Goal: Check status: Check status

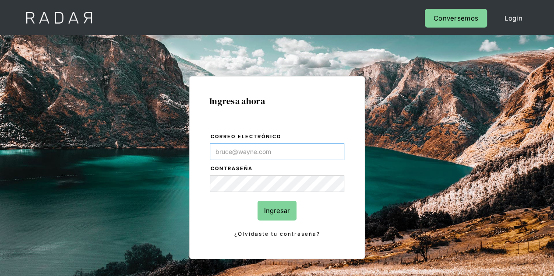
type input "Evans@prontopaga.com"
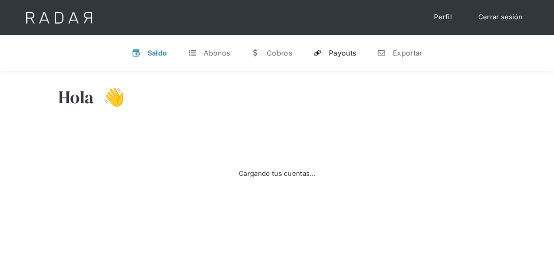
click at [344, 51] on div "Payouts" at bounding box center [342, 53] width 27 height 9
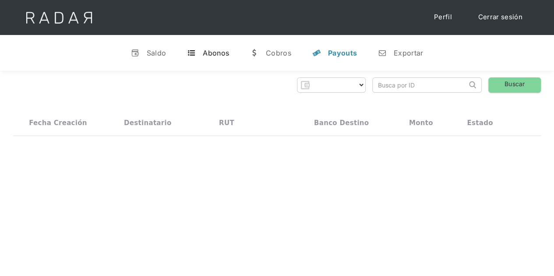
click at [214, 52] on div "Abonos" at bounding box center [216, 53] width 26 height 9
select select "prontopaga"
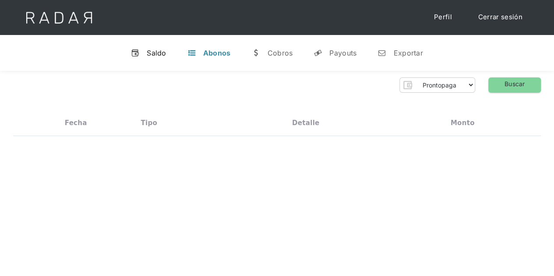
click at [156, 52] on div "Saldo" at bounding box center [157, 53] width 20 height 9
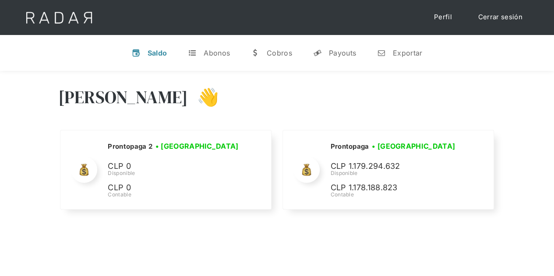
click at [532, 71] on div "[PERSON_NAME] 👋 Cargando tus cuentas... Nombre de la empresa • [GEOGRAPHIC_DATA…" at bounding box center [277, 149] width 554 height 157
